Goal: Task Accomplishment & Management: Use online tool/utility

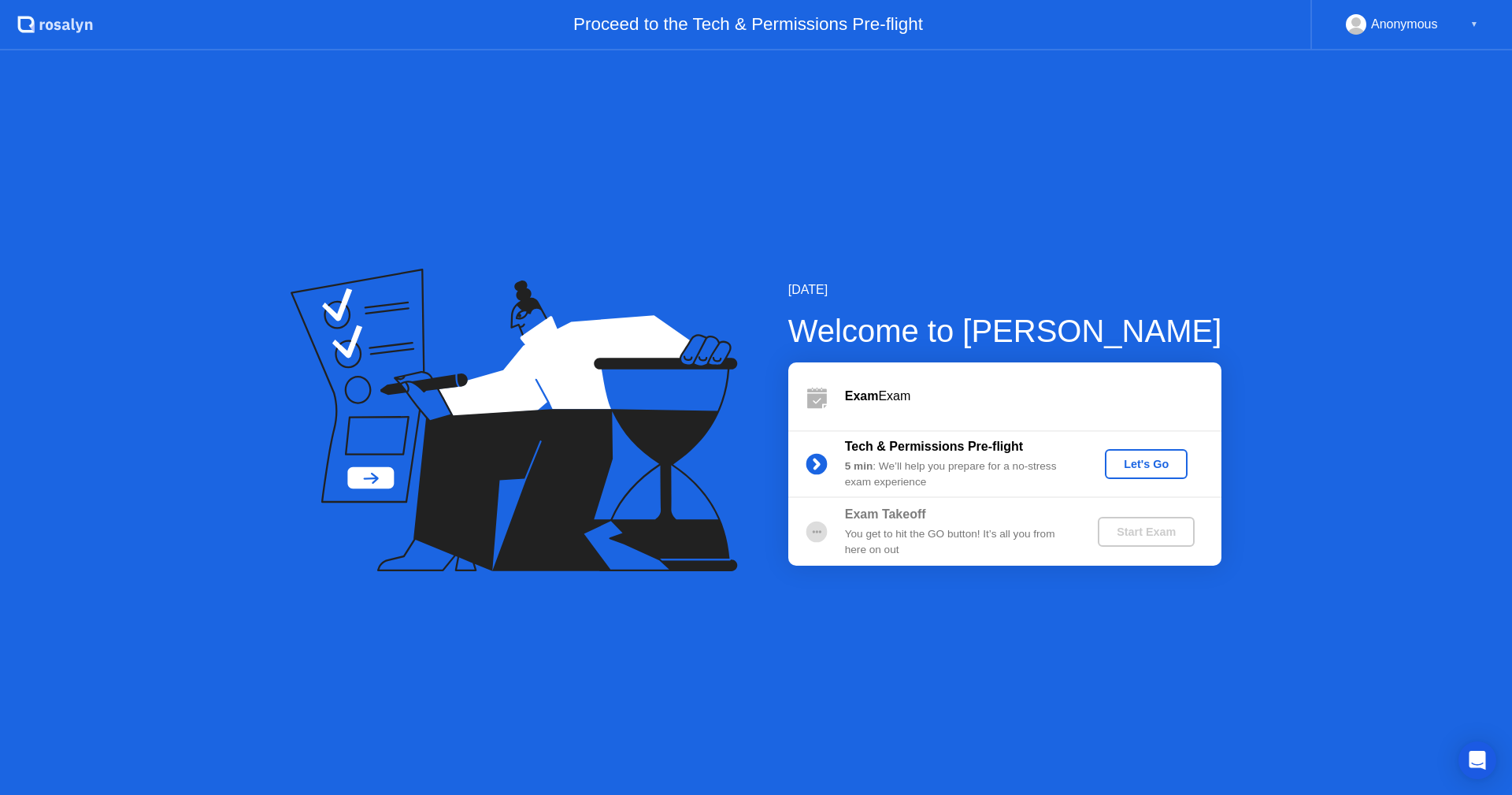
click at [1148, 458] on div "Let's Go" at bounding box center [1145, 464] width 70 height 12
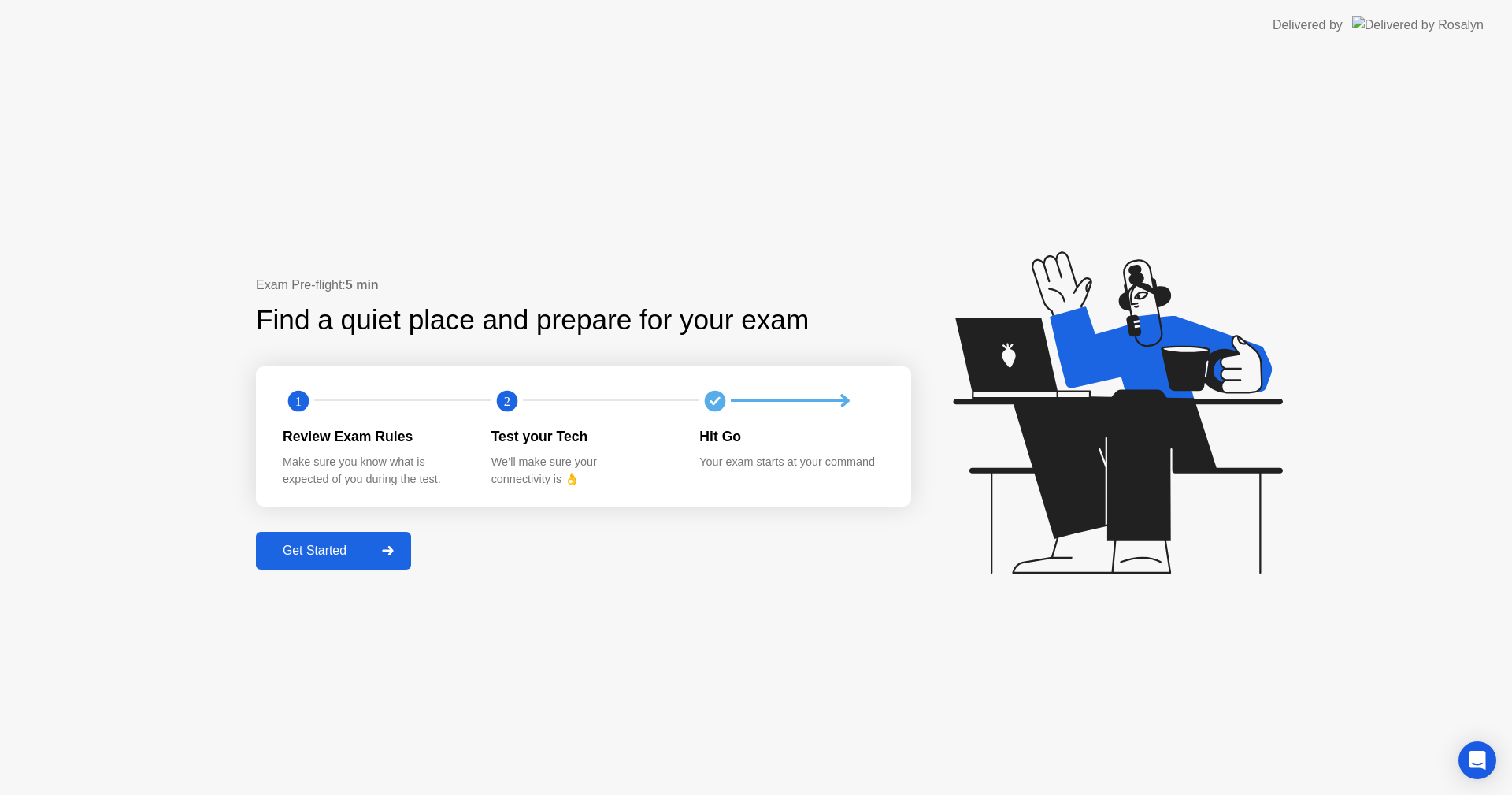
click at [338, 556] on div "Get Started" at bounding box center [314, 550] width 108 height 14
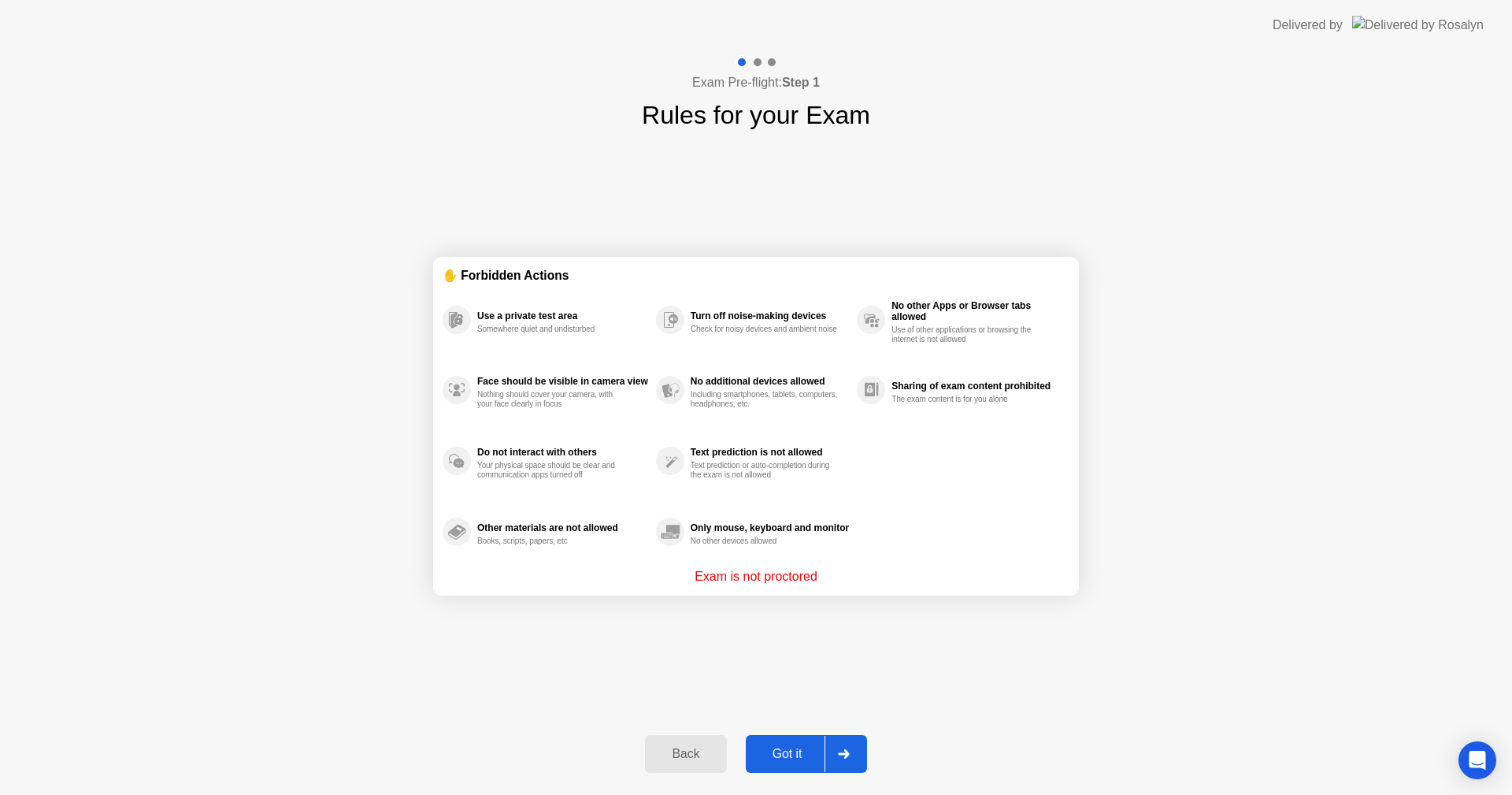
click at [784, 747] on div "Got it" at bounding box center [787, 754] width 74 height 14
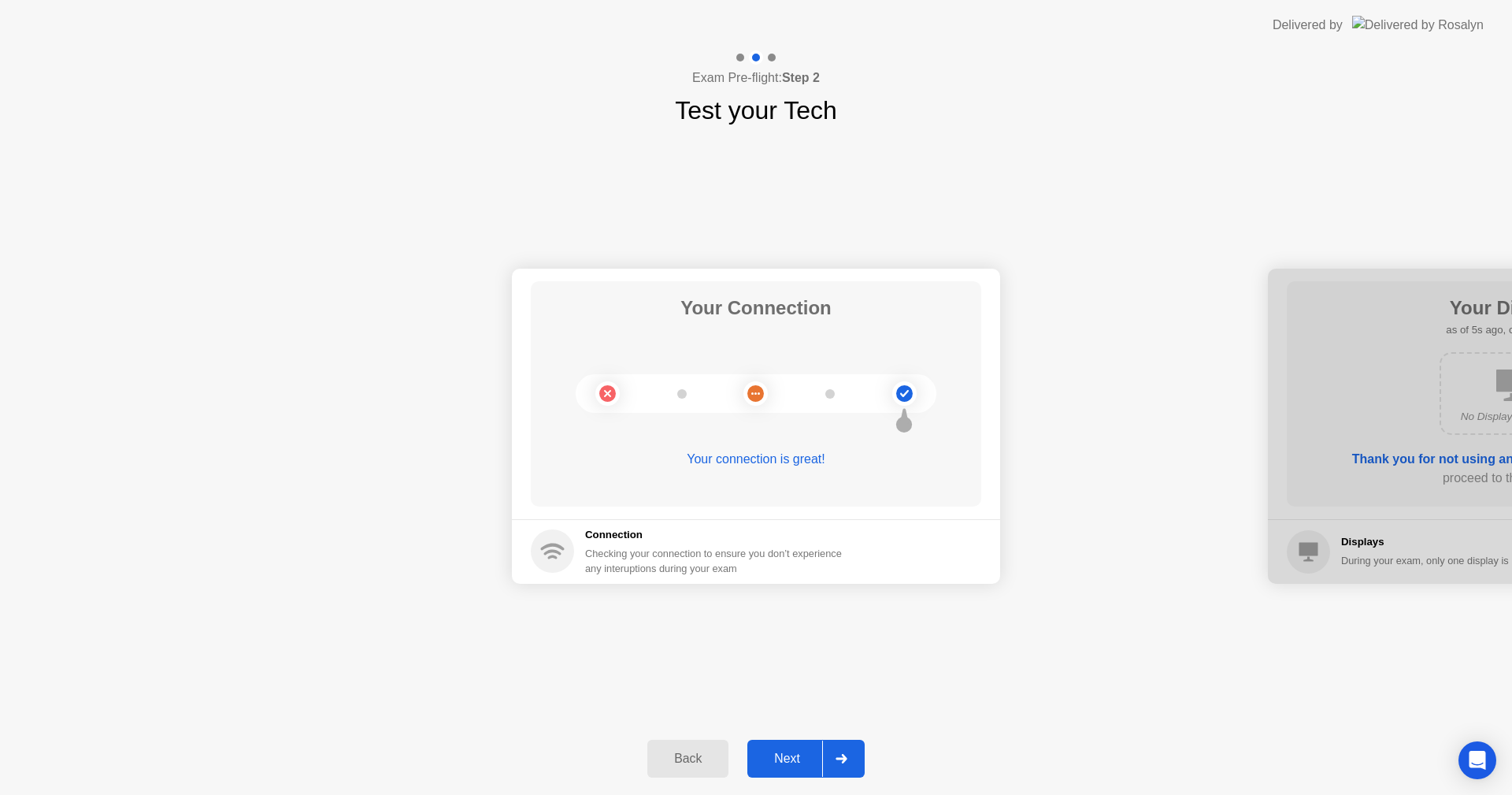
click at [798, 769] on button "Next" at bounding box center [805, 758] width 118 height 37
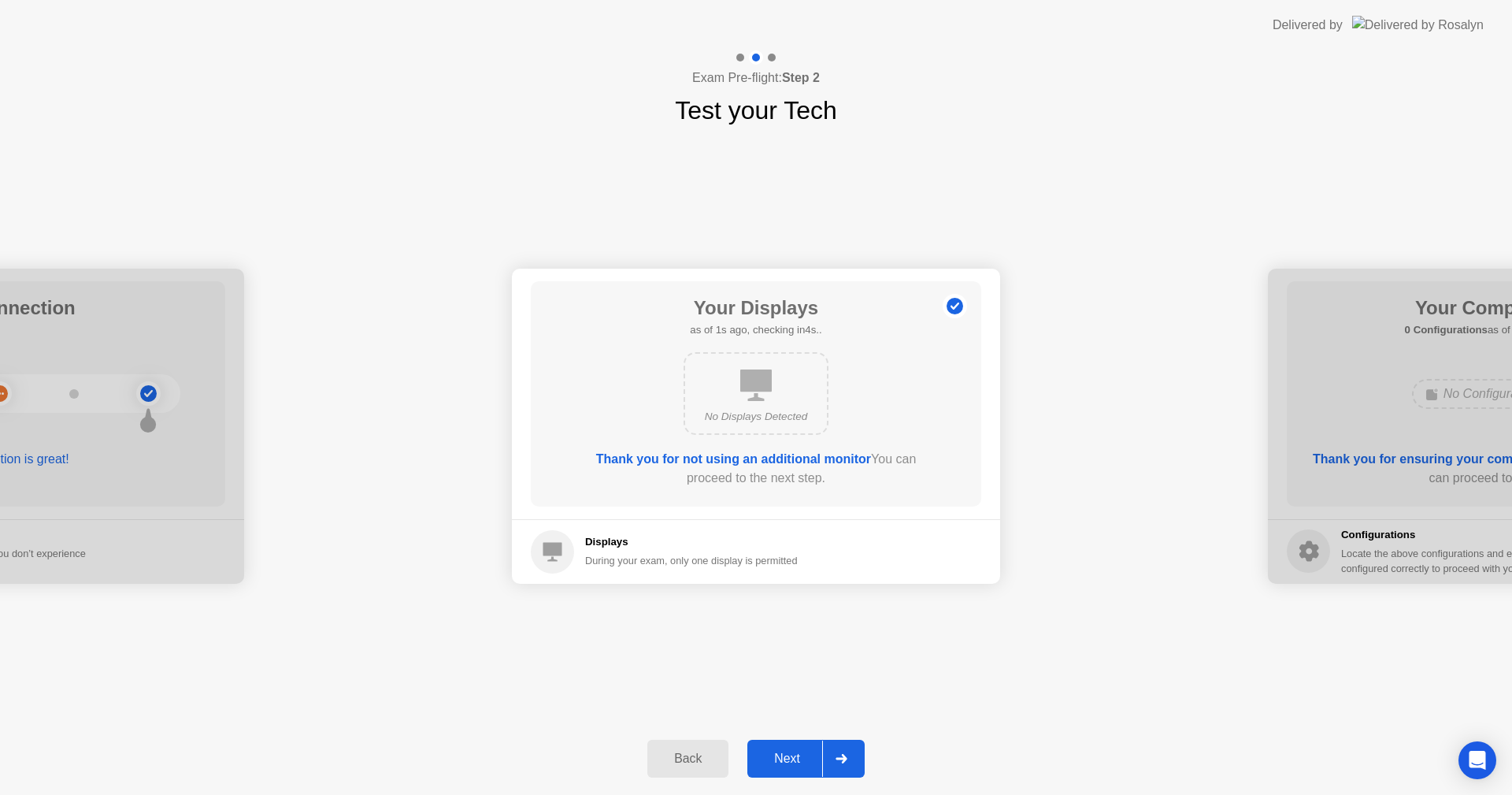
click at [782, 747] on button "Next" at bounding box center [805, 758] width 118 height 37
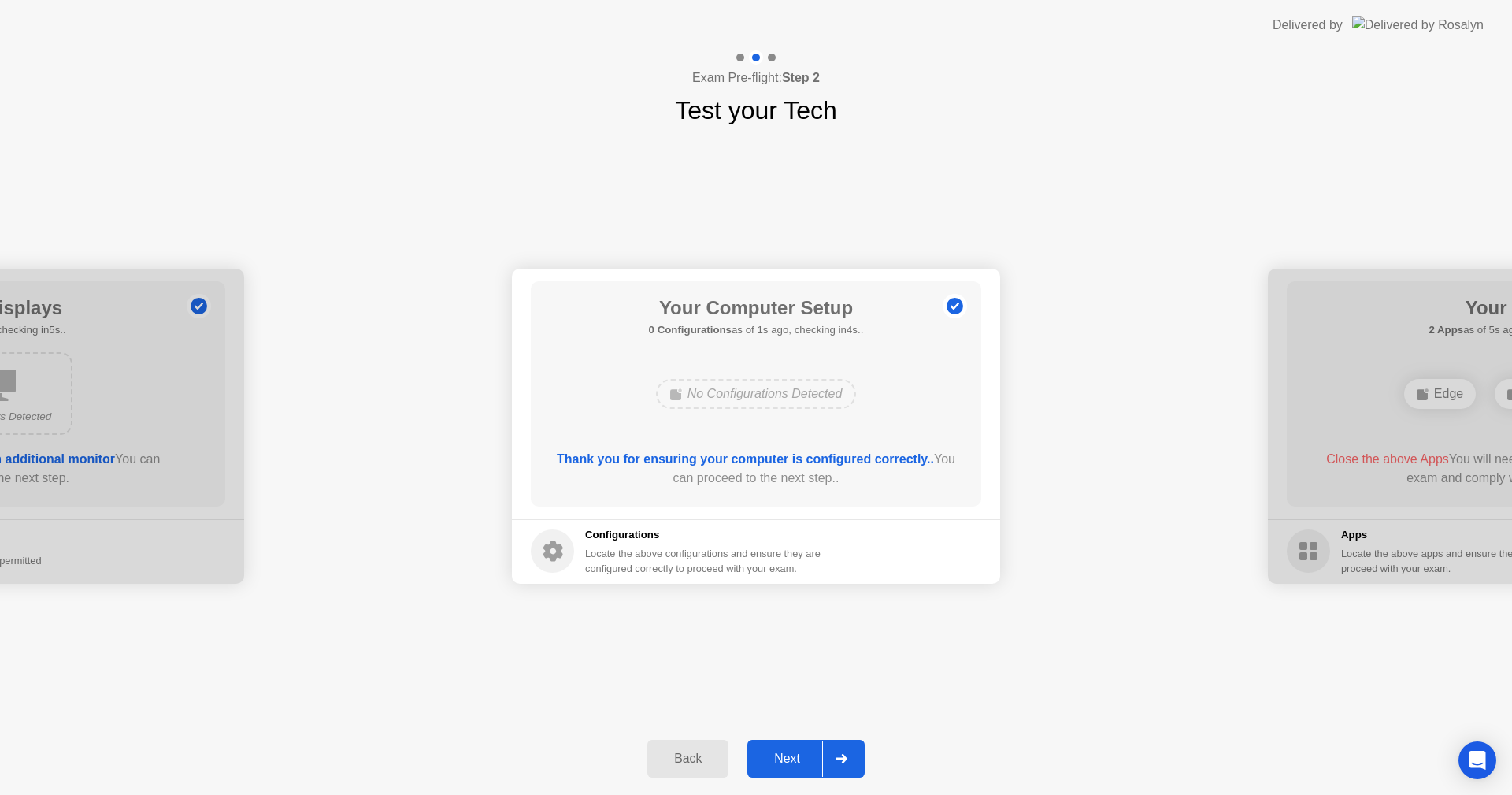
click at [770, 752] on div "Next" at bounding box center [786, 758] width 70 height 14
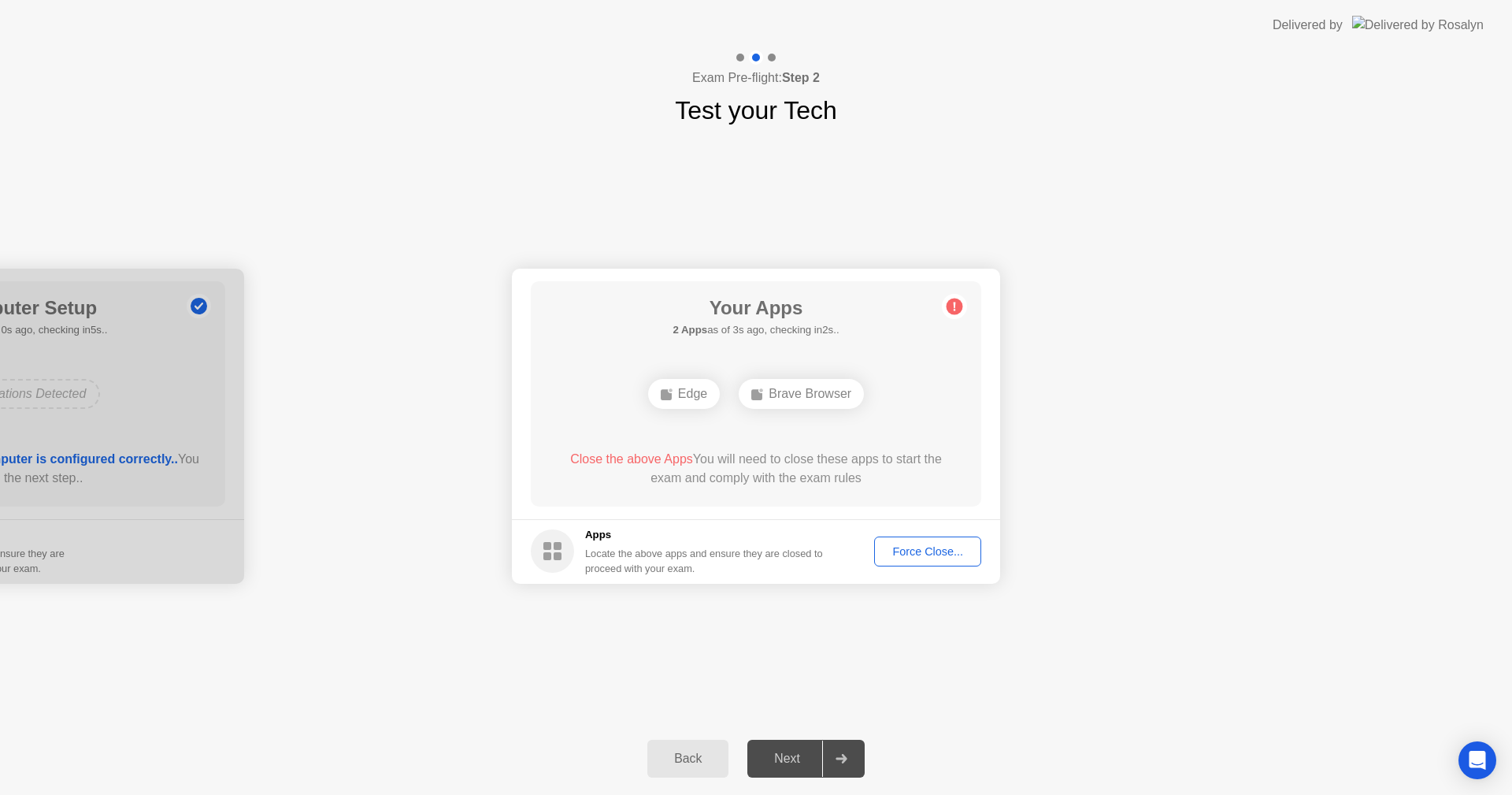
click at [951, 547] on div "Force Close..." at bounding box center [928, 551] width 96 height 12
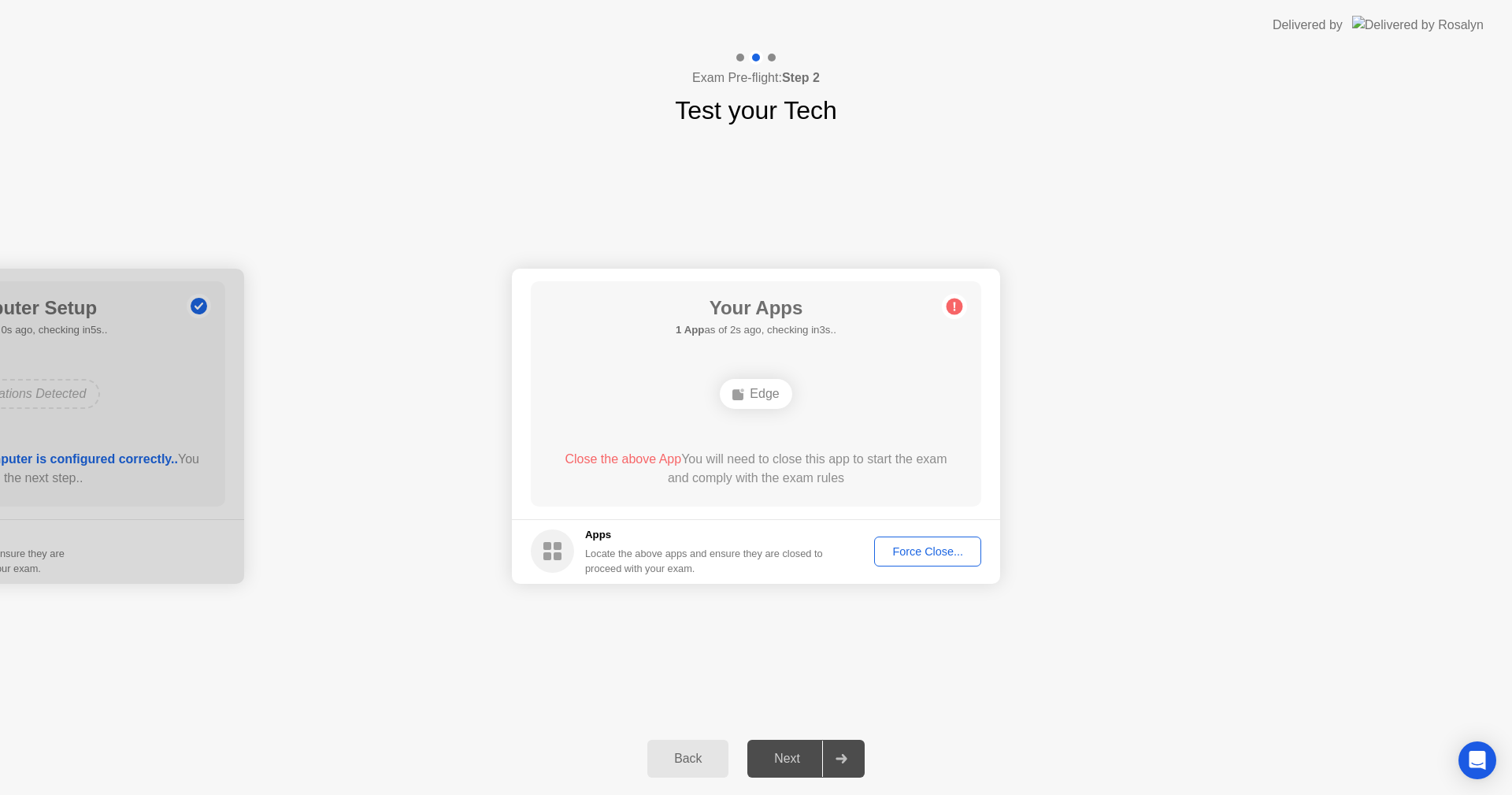
click at [867, 623] on div "Your Connection Your connection is great! Connection Checking your connection t…" at bounding box center [756, 425] width 1512 height 593
click at [919, 553] on div "Force Close..." at bounding box center [928, 551] width 96 height 12
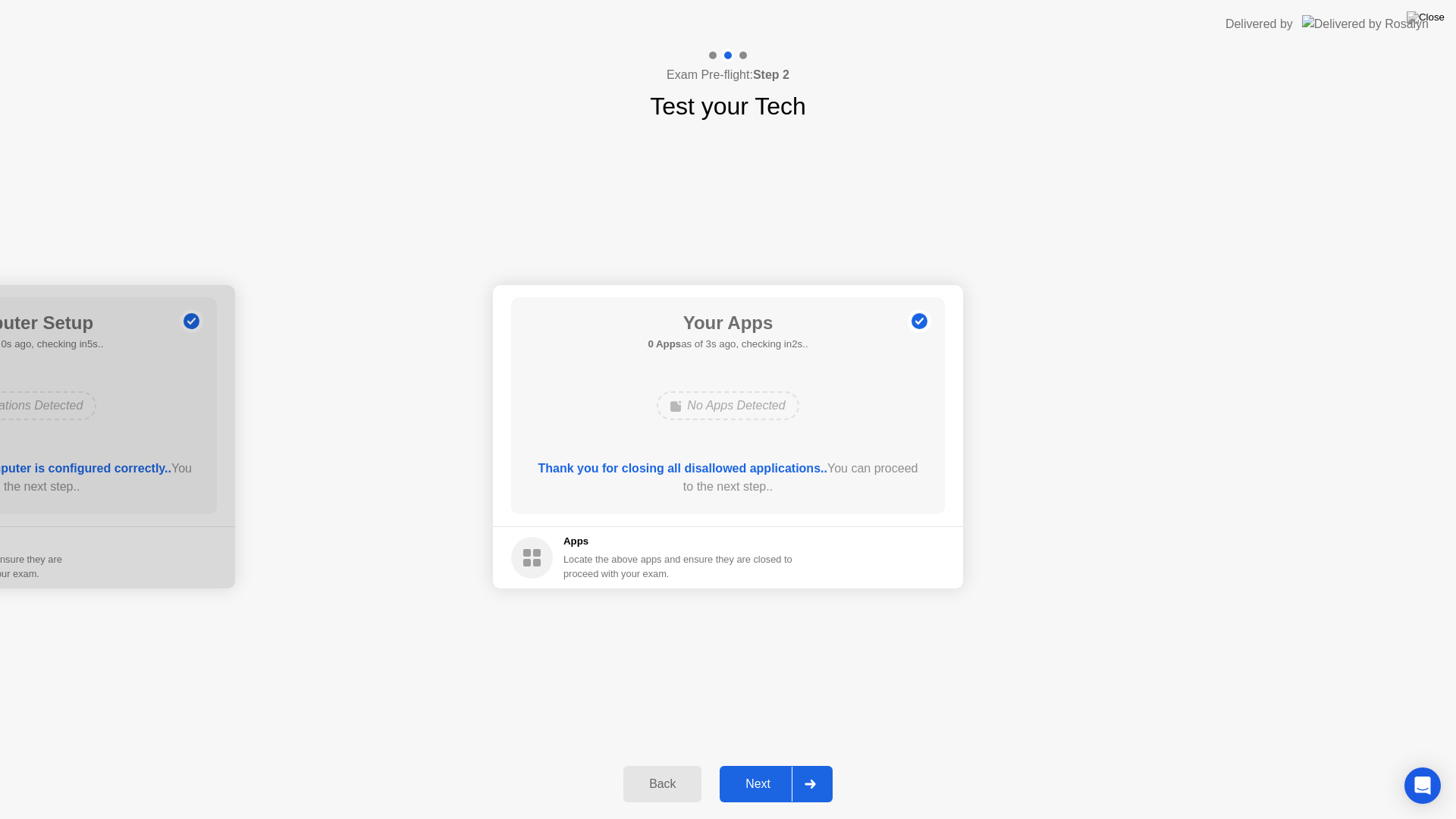
click at [762, 765] on div "Next" at bounding box center [757, 784] width 67 height 14
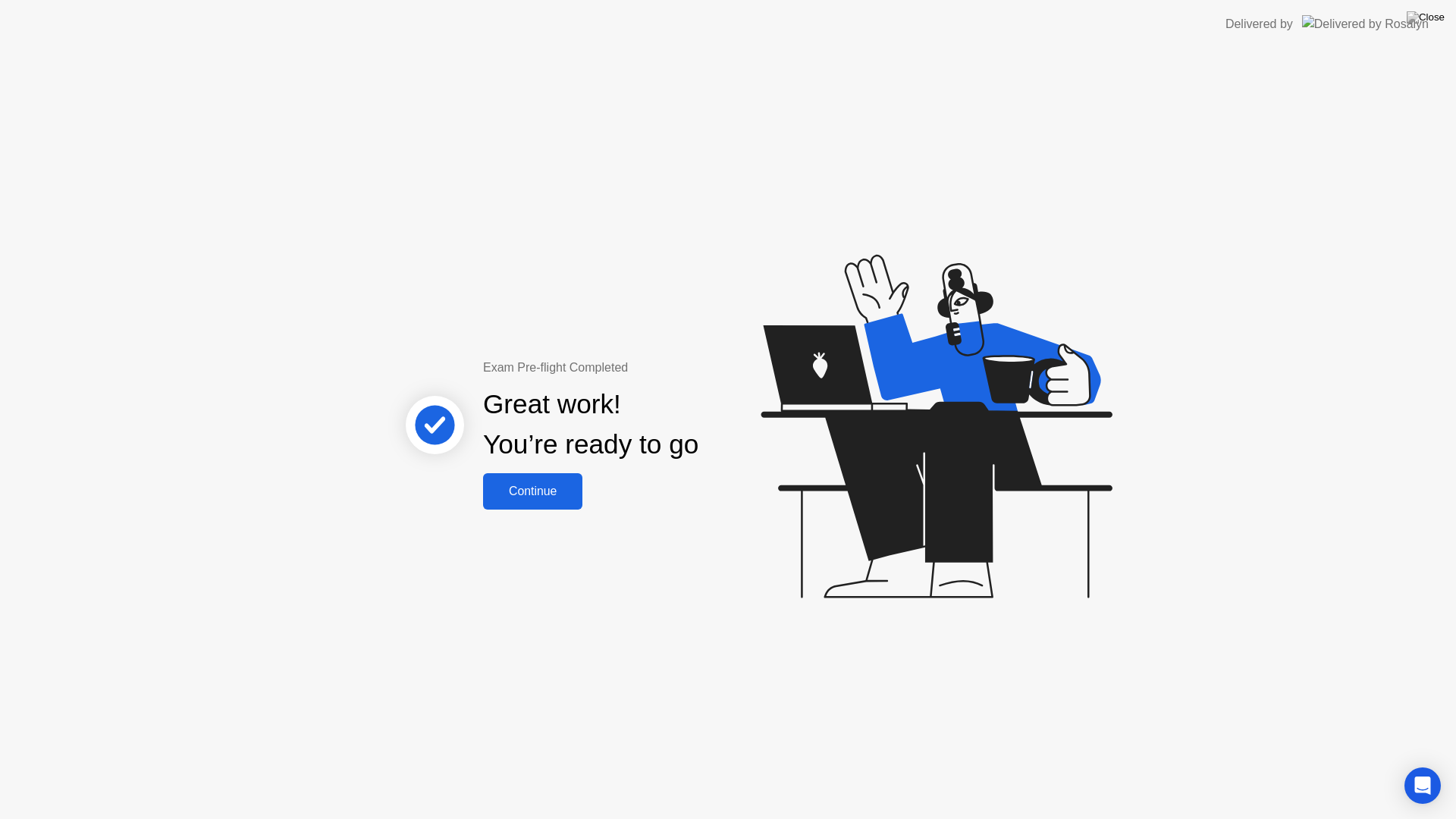
click at [554, 511] on div "Exam Pre-flight Completed Great work! You’re ready to go Continue" at bounding box center [728, 433] width 1456 height 770
click at [550, 498] on div "Continue" at bounding box center [533, 491] width 90 height 14
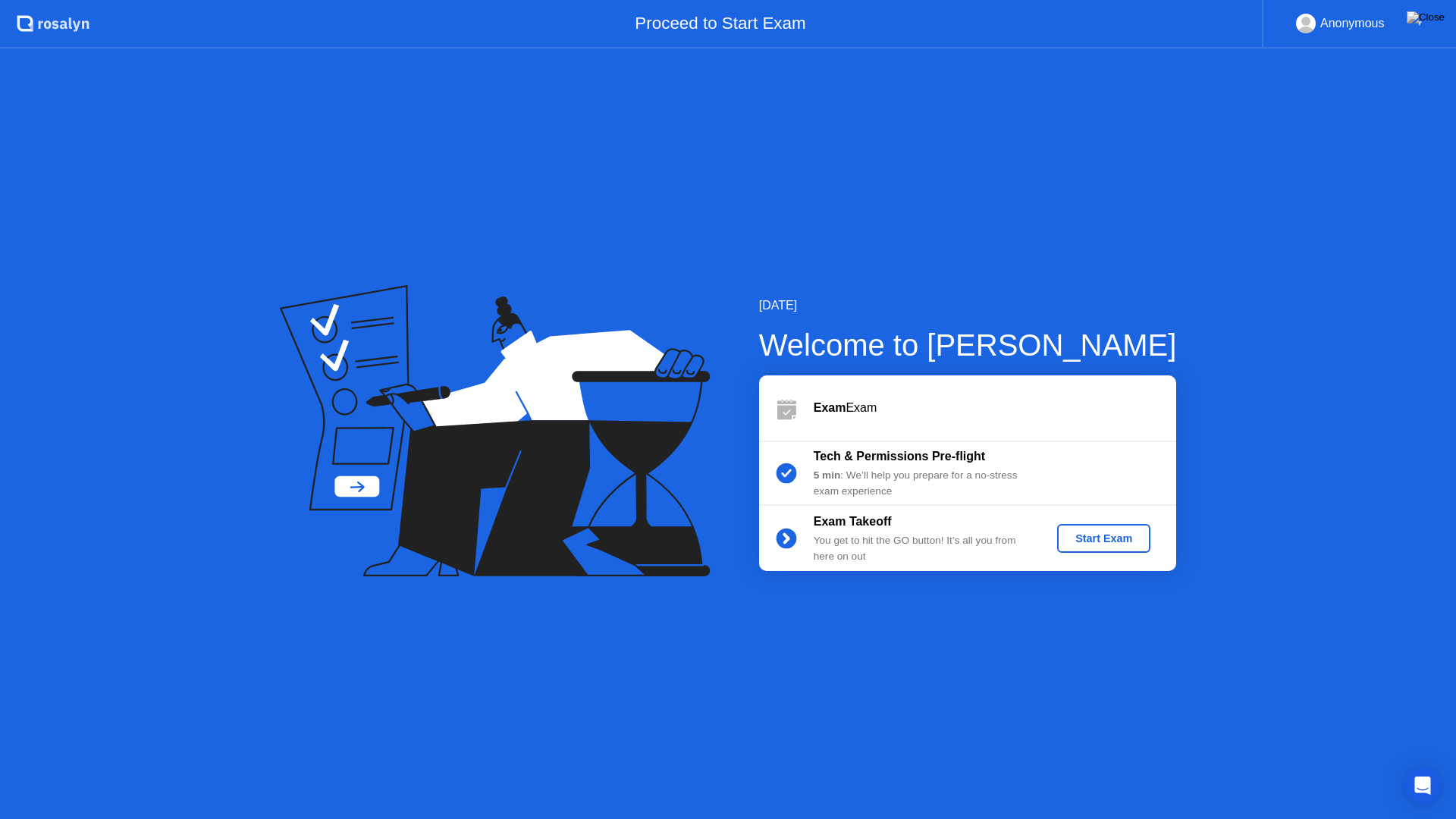
click at [1098, 537] on div "Start Exam" at bounding box center [1104, 538] width 81 height 12
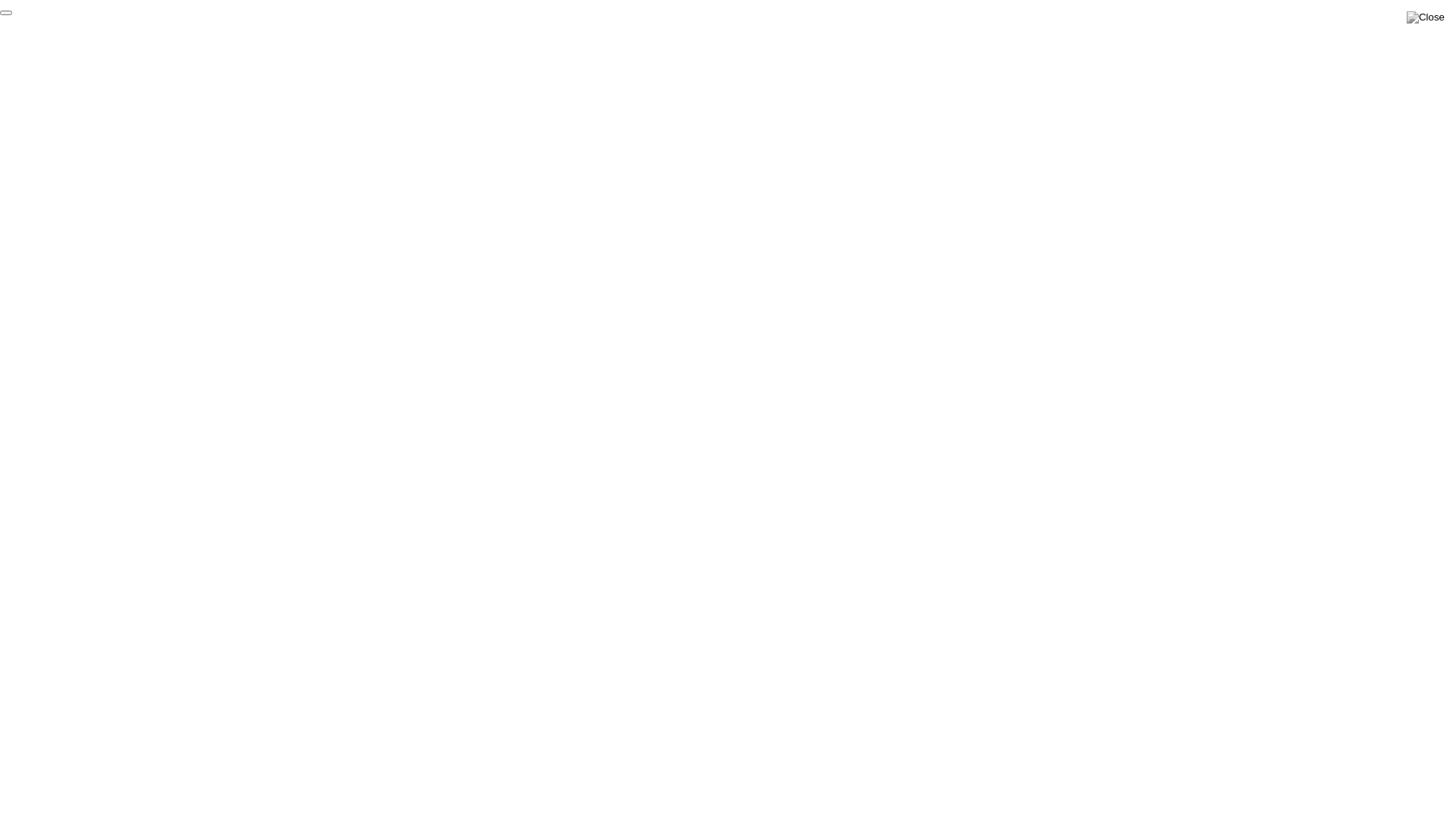
click div "End Proctoring Session"
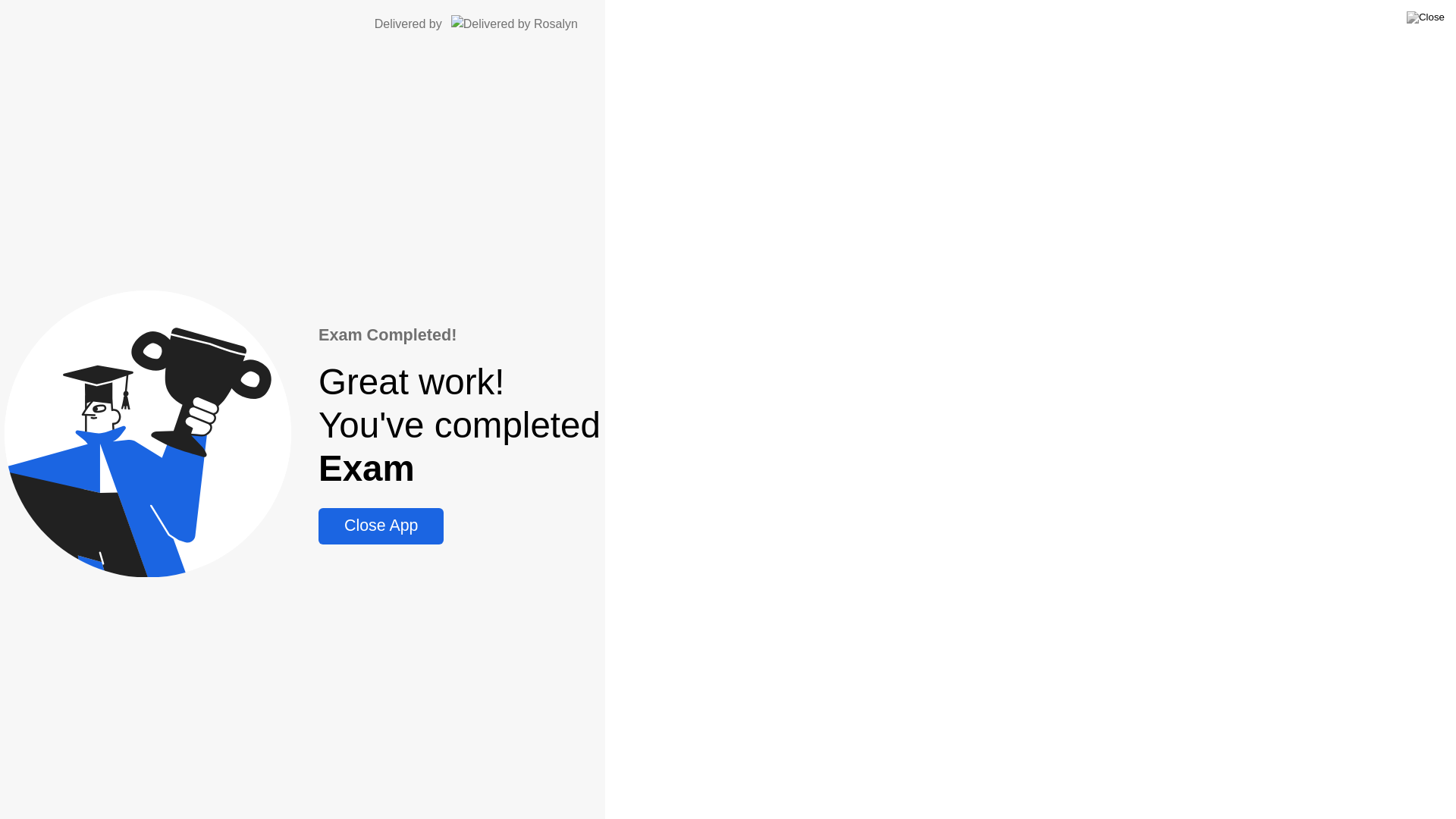
click at [605, 765] on div "Exam Completed! Great work! You've completed Exam Close App" at bounding box center [302, 433] width 605 height 770
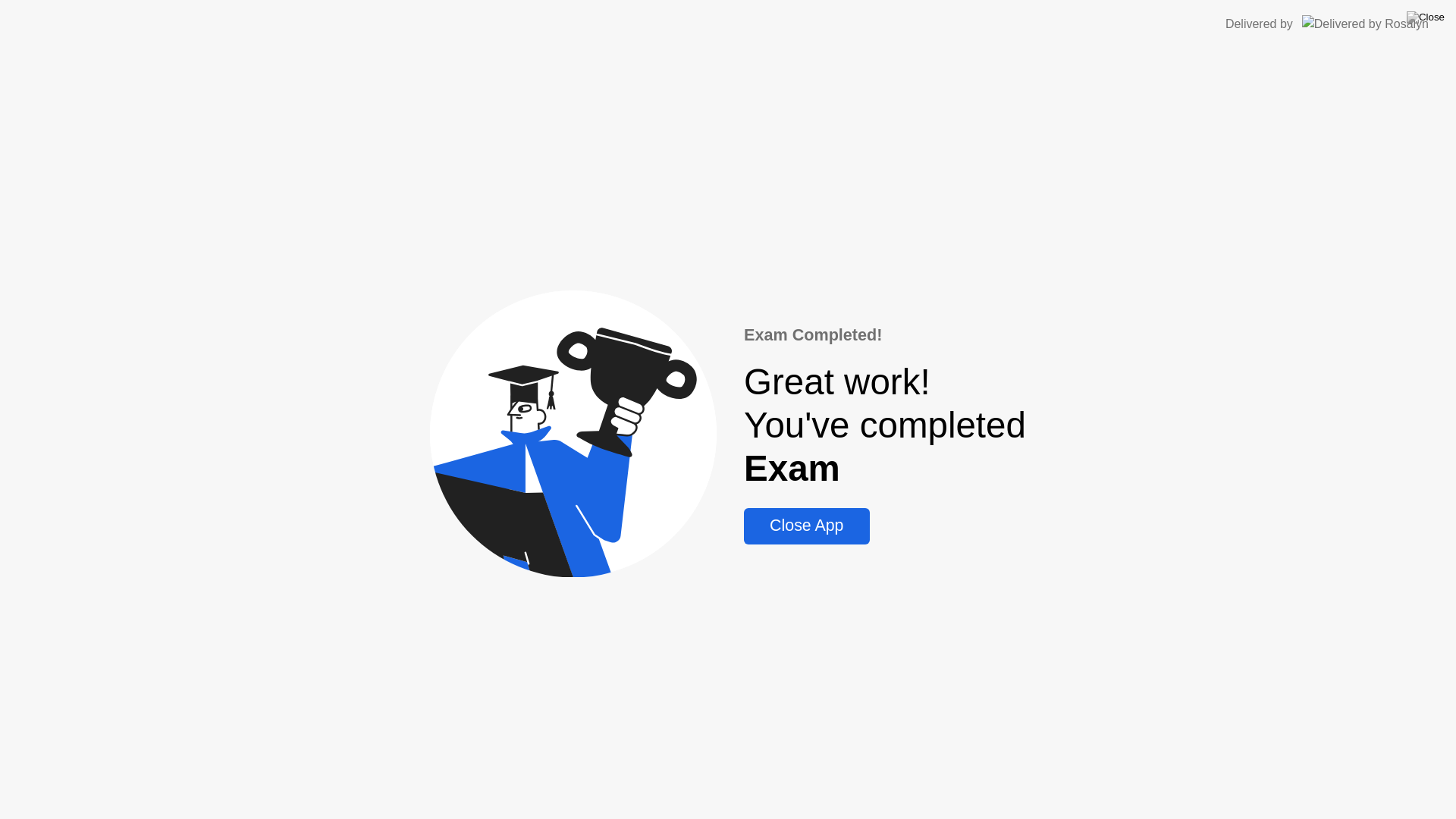
click at [796, 524] on div "Close App" at bounding box center [807, 526] width 116 height 19
